Goal: Task Accomplishment & Management: Manage account settings

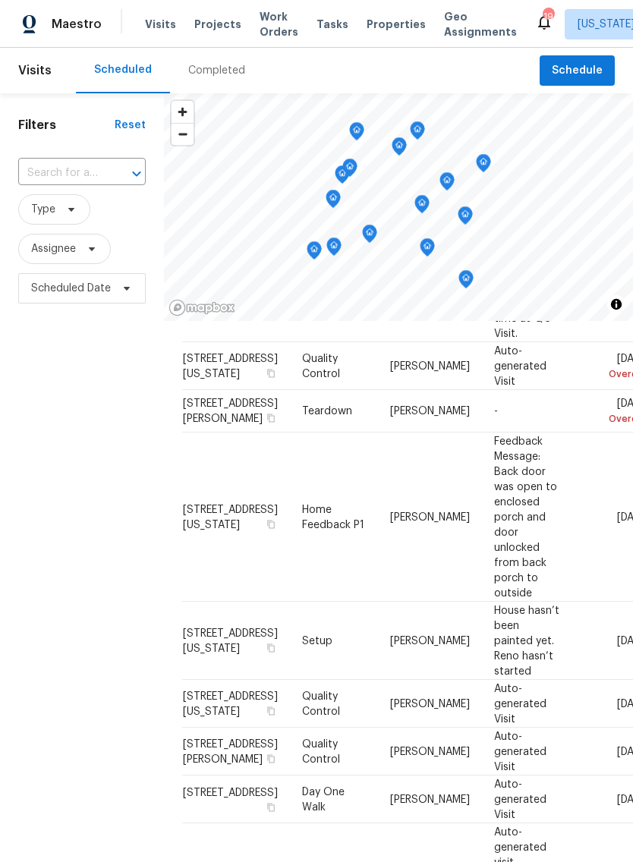
scroll to position [313, 0]
click at [0, 0] on div at bounding box center [0, 0] width 0 height 0
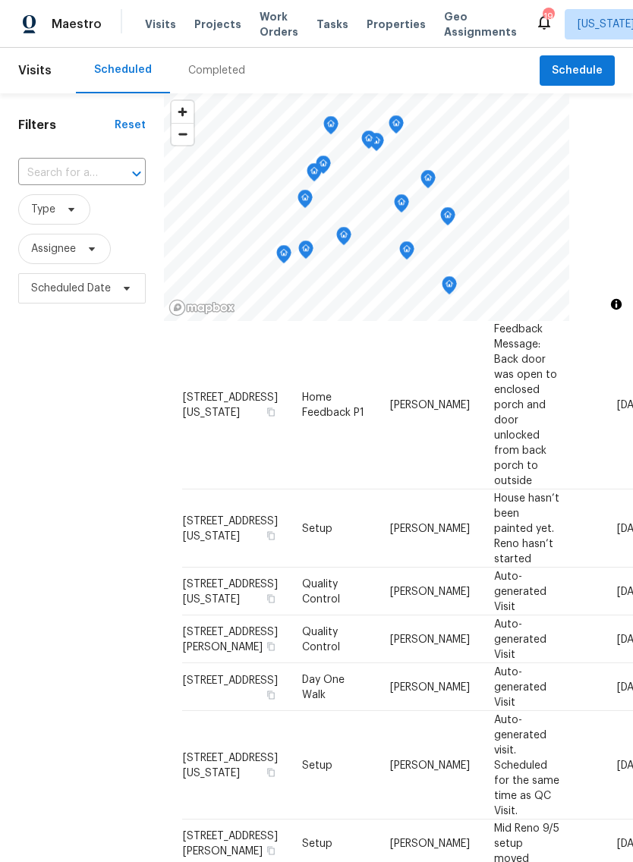
scroll to position [376, 0]
click at [0, 0] on icon at bounding box center [0, 0] width 0 height 0
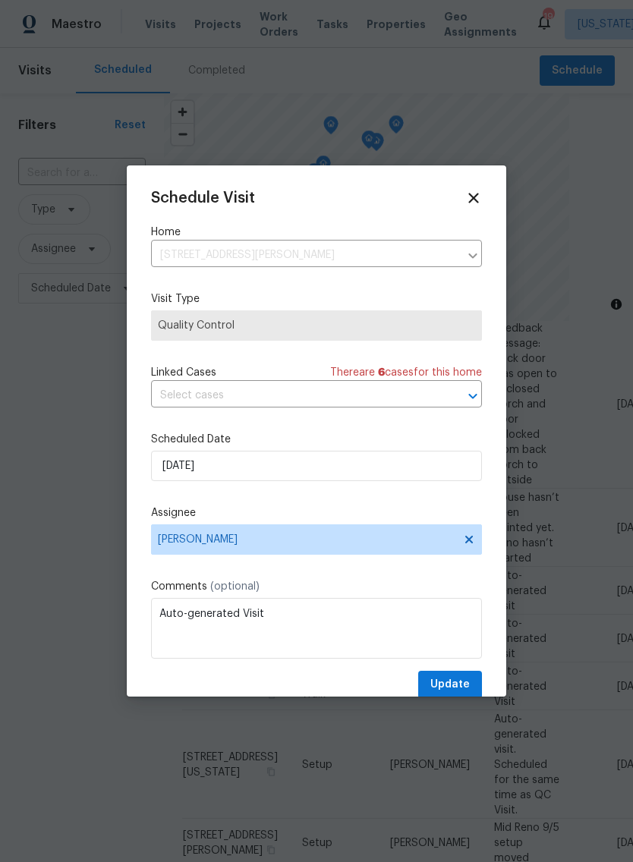
click at [470, 205] on icon at bounding box center [473, 198] width 17 height 17
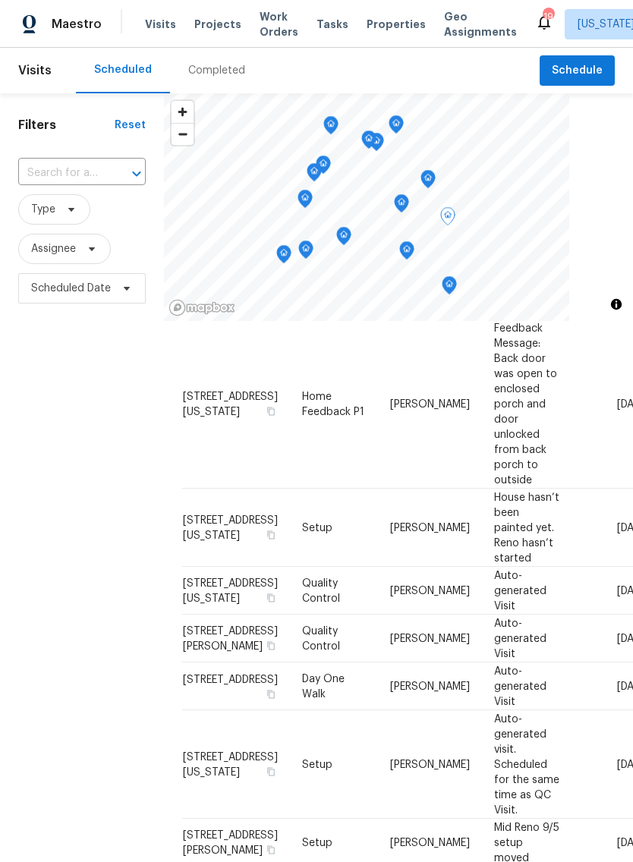
click at [0, 0] on icon at bounding box center [0, 0] width 0 height 0
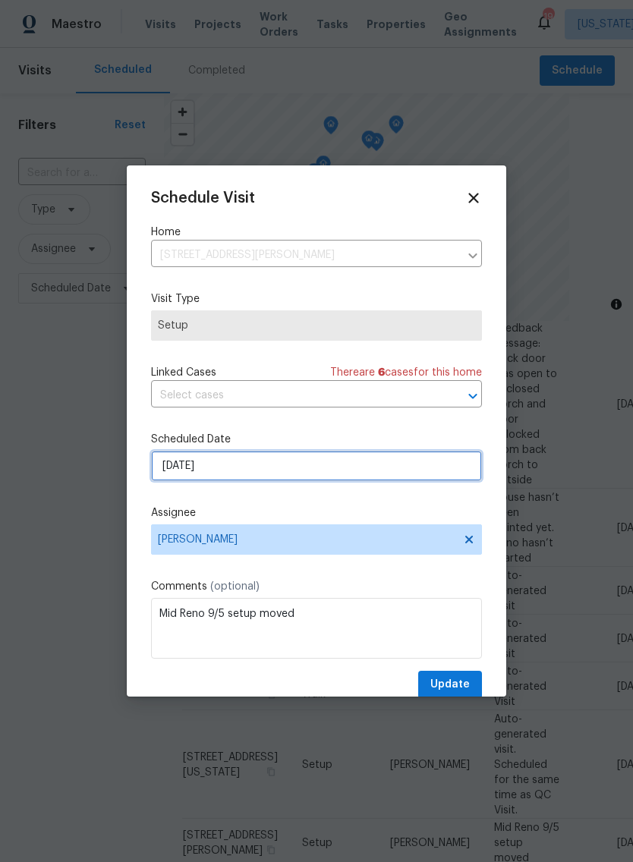
click at [294, 467] on input "9/8/2025" at bounding box center [316, 466] width 331 height 30
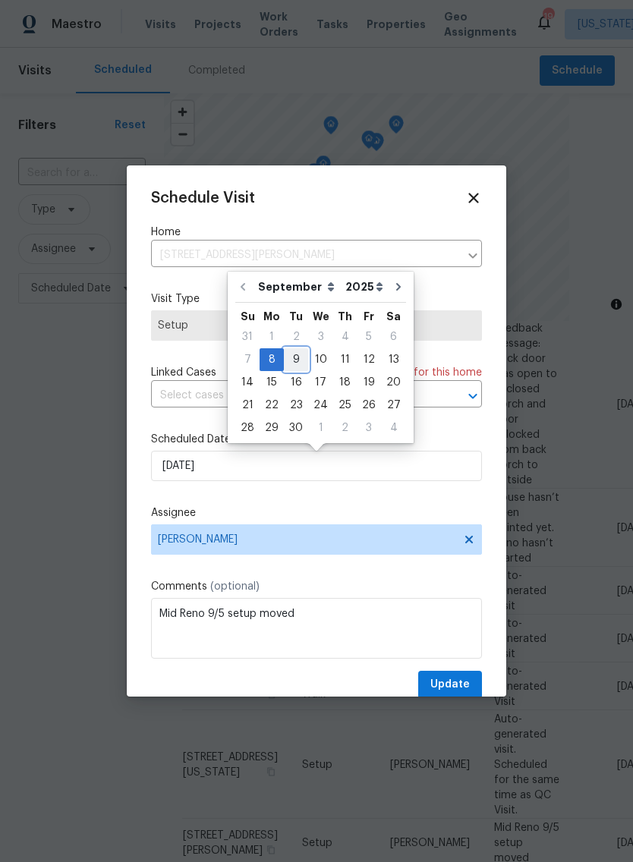
click at [298, 358] on div "9" at bounding box center [296, 359] width 24 height 21
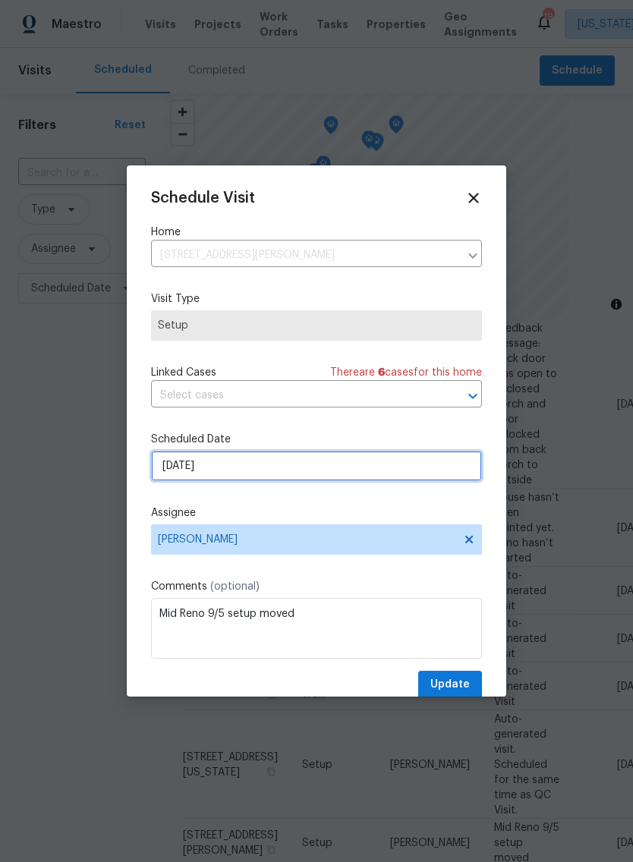
click at [291, 472] on input "9/9/2025" at bounding box center [316, 466] width 331 height 30
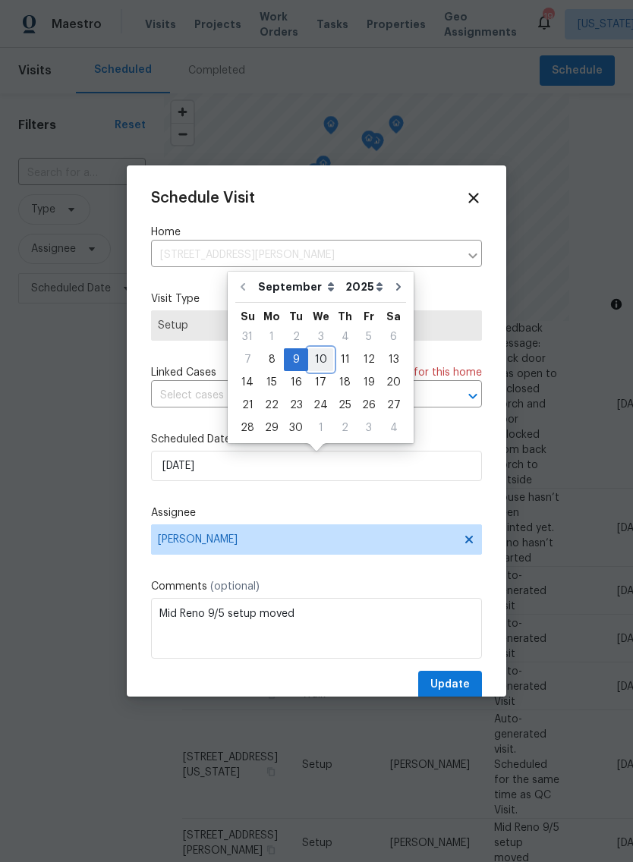
click at [322, 359] on div "10" at bounding box center [320, 359] width 25 height 21
type input "9/10/2025"
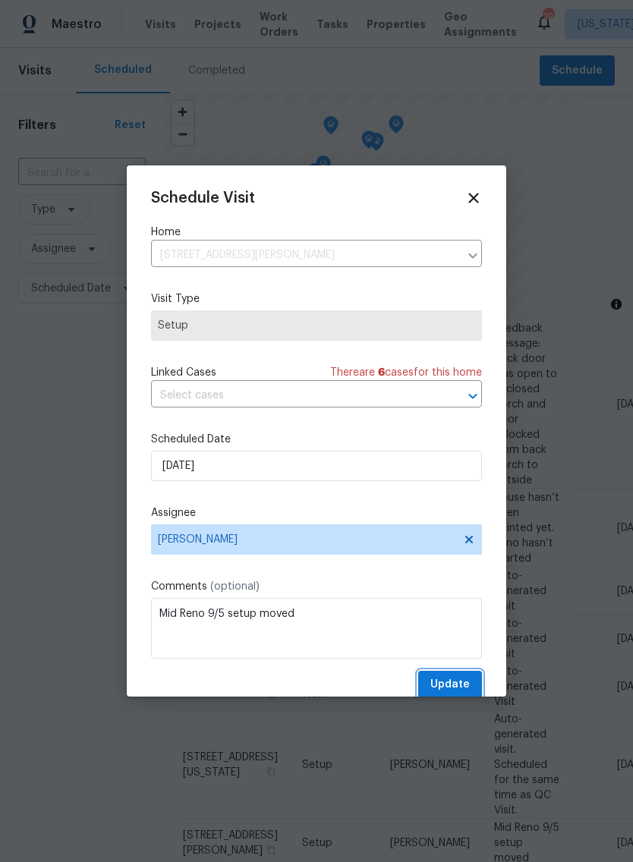
click at [439, 686] on span "Update" at bounding box center [449, 685] width 39 height 19
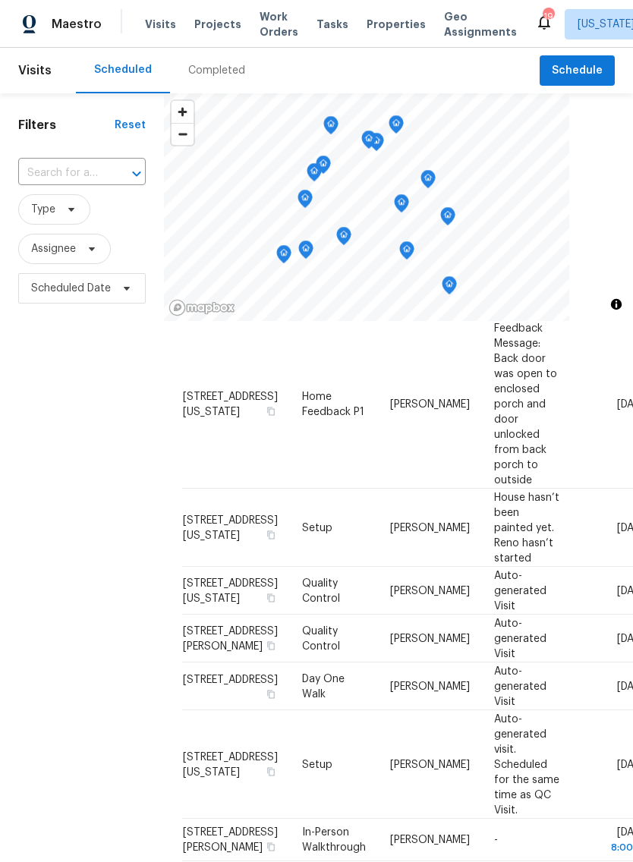
click at [0, 0] on icon at bounding box center [0, 0] width 0 height 0
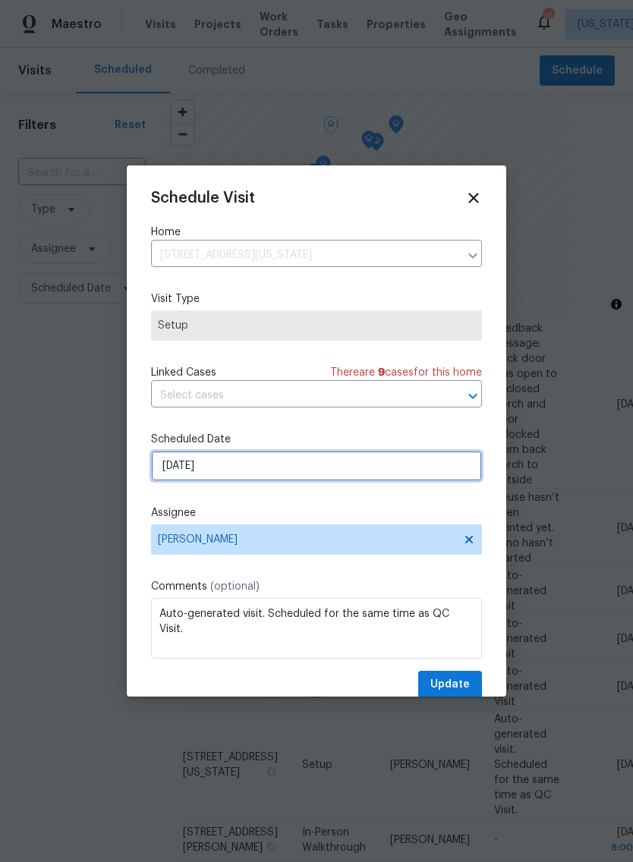
click at [247, 471] on input "9/8/2025" at bounding box center [316, 466] width 331 height 30
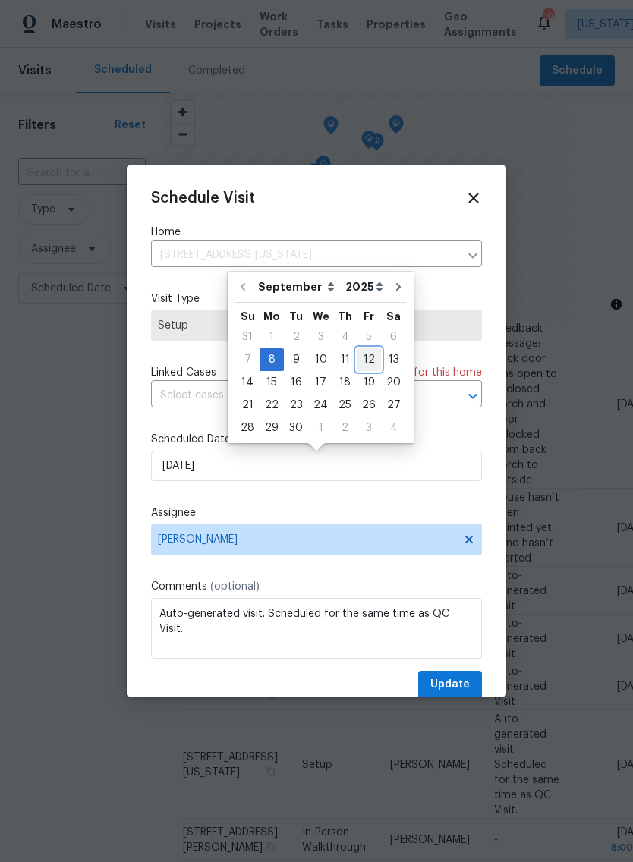
click at [364, 360] on div "12" at bounding box center [369, 359] width 24 height 21
type input "9/12/2025"
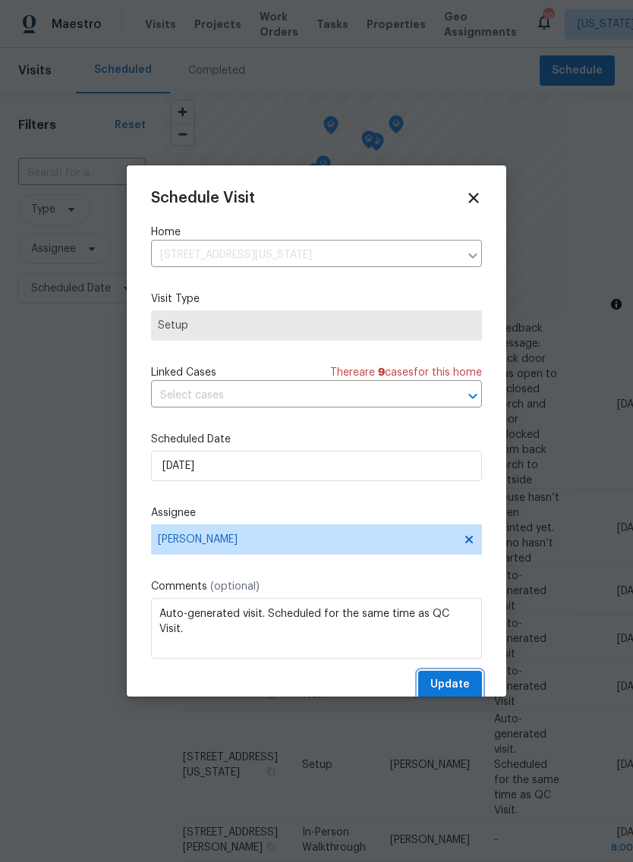
click at [455, 685] on span "Update" at bounding box center [449, 685] width 39 height 19
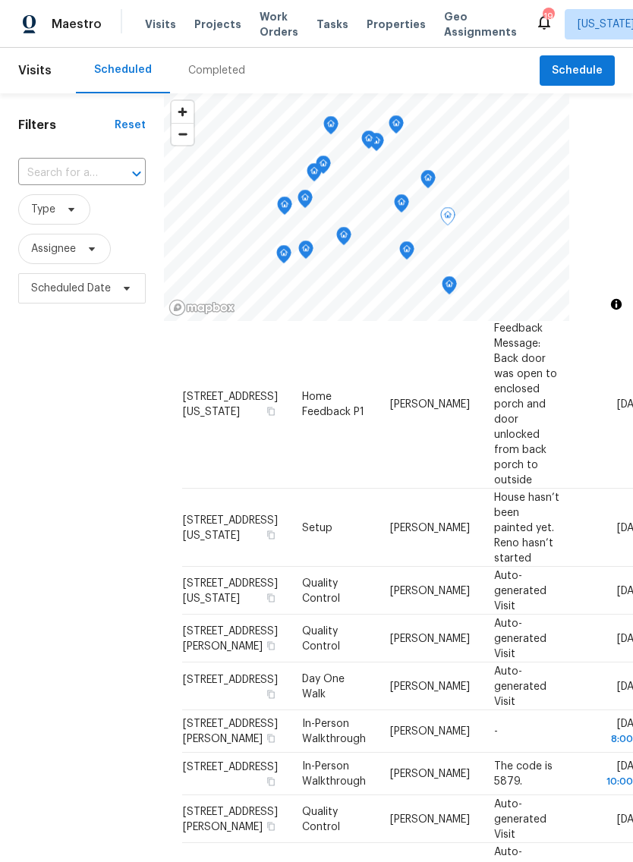
click at [0, 0] on span at bounding box center [0, 0] width 0 height 0
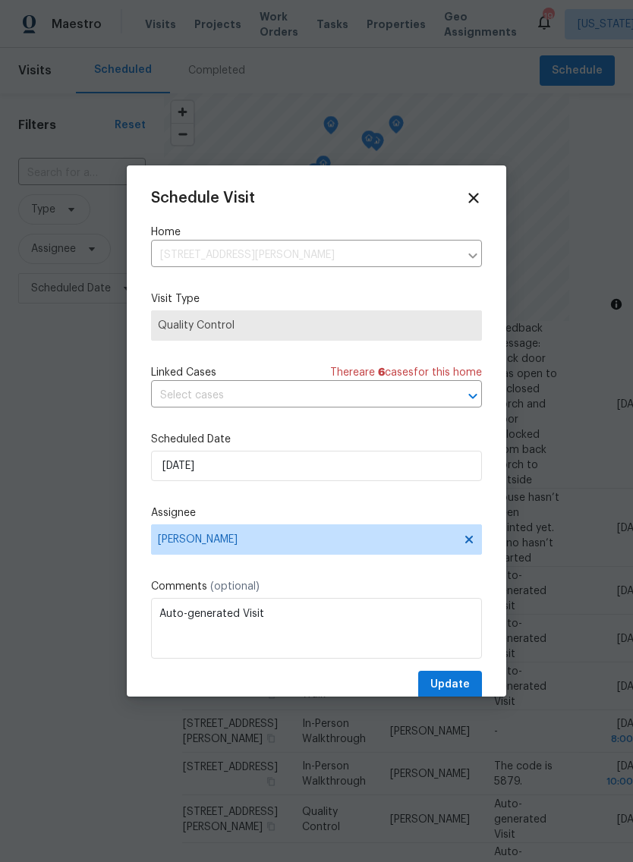
click at [471, 195] on icon at bounding box center [473, 198] width 10 height 10
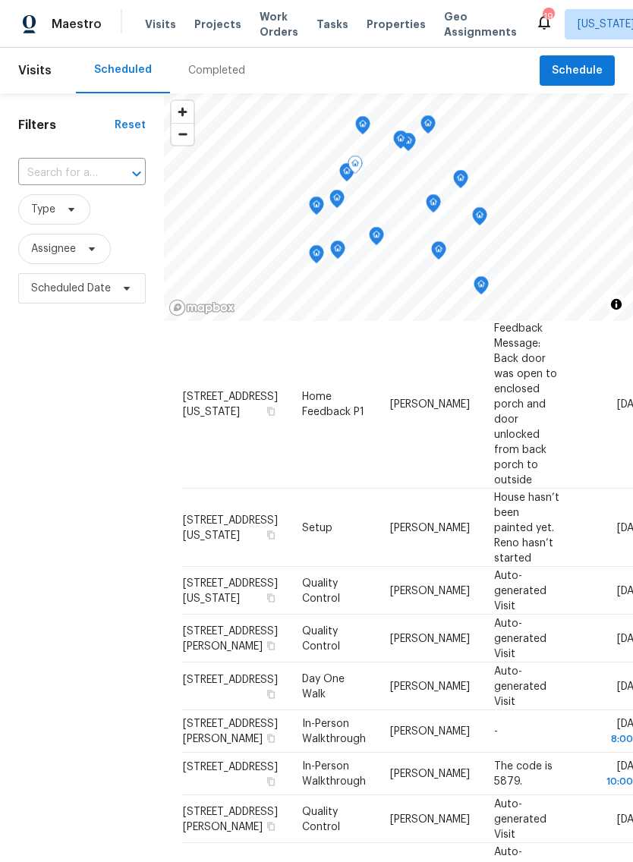
click at [0, 0] on icon at bounding box center [0, 0] width 0 height 0
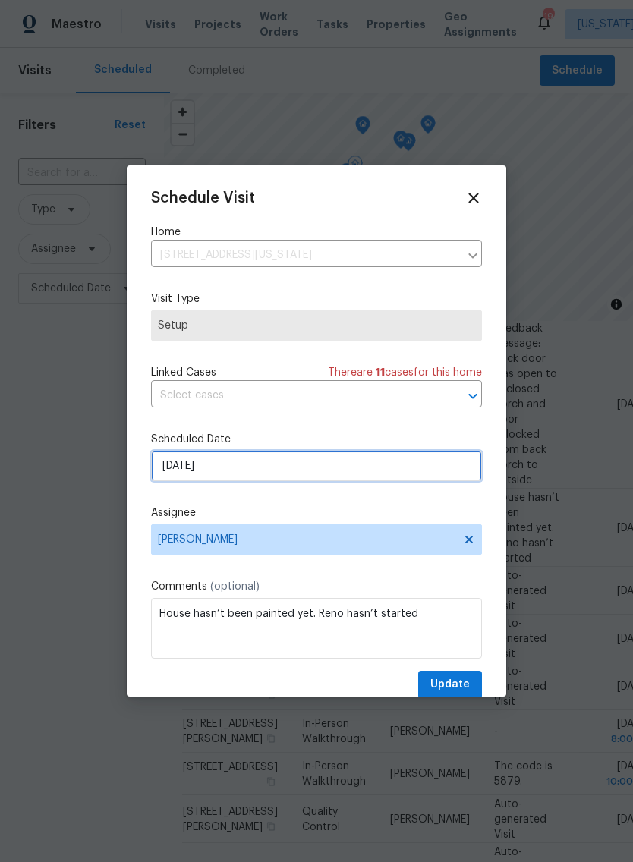
click at [345, 472] on input "9/8/2025" at bounding box center [316, 466] width 331 height 30
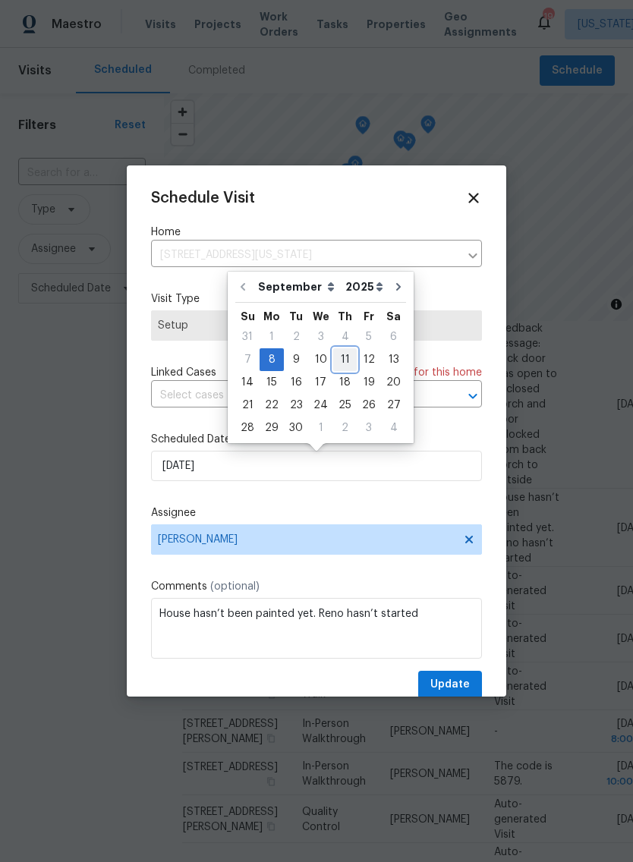
click at [341, 358] on div "11" at bounding box center [345, 359] width 24 height 21
type input "9/11/2025"
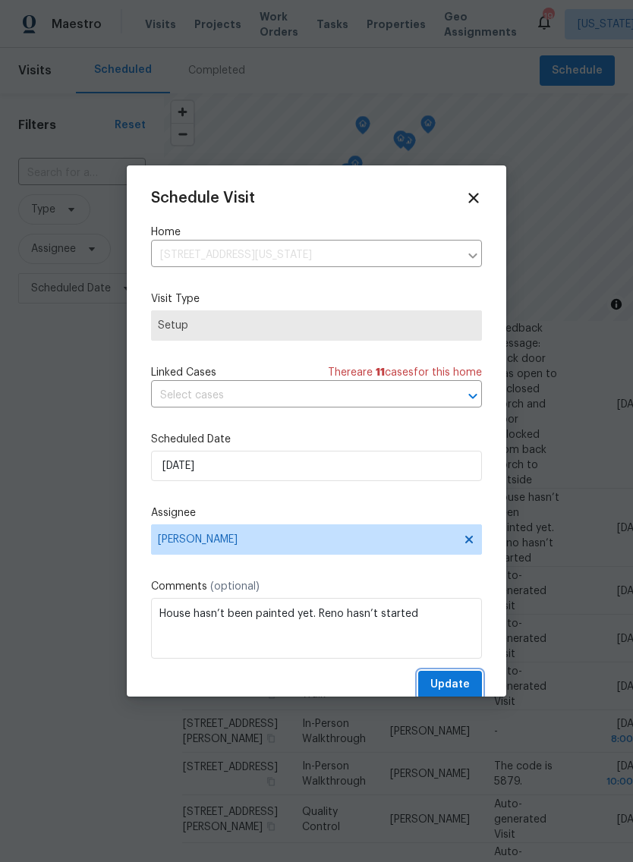
click at [454, 685] on span "Update" at bounding box center [449, 685] width 39 height 19
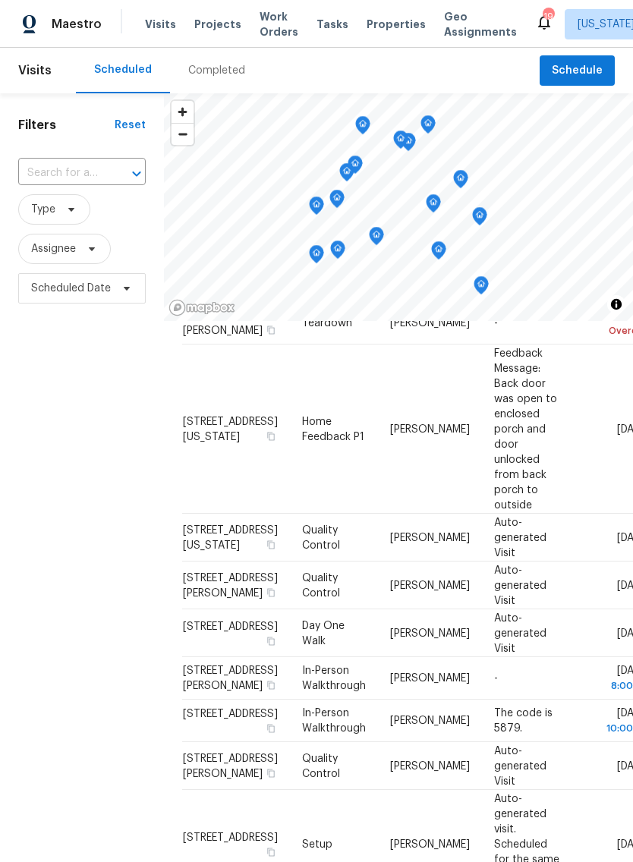
scroll to position [187, 0]
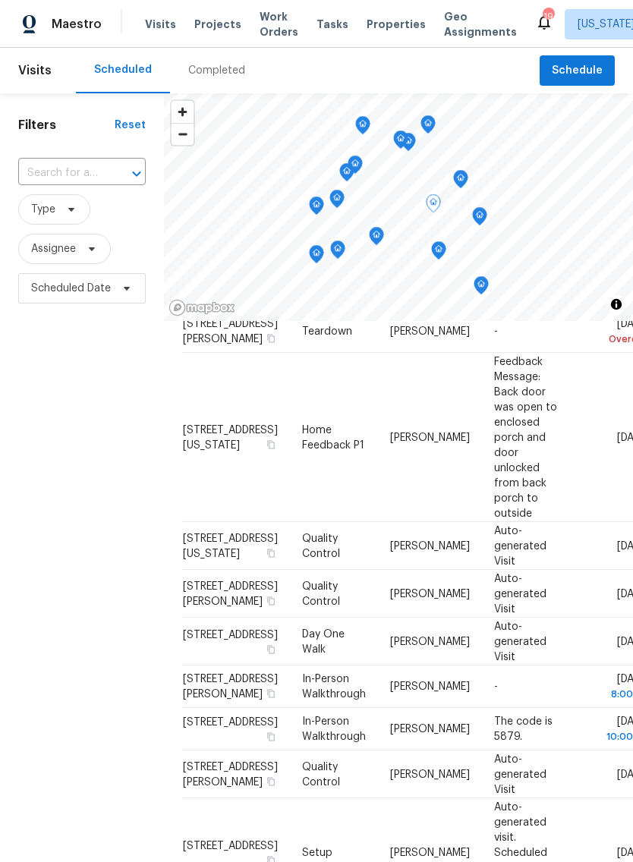
click at [209, 426] on td "[STREET_ADDRESS][US_STATE]" at bounding box center [236, 437] width 108 height 169
